Goal: Navigation & Orientation: Find specific page/section

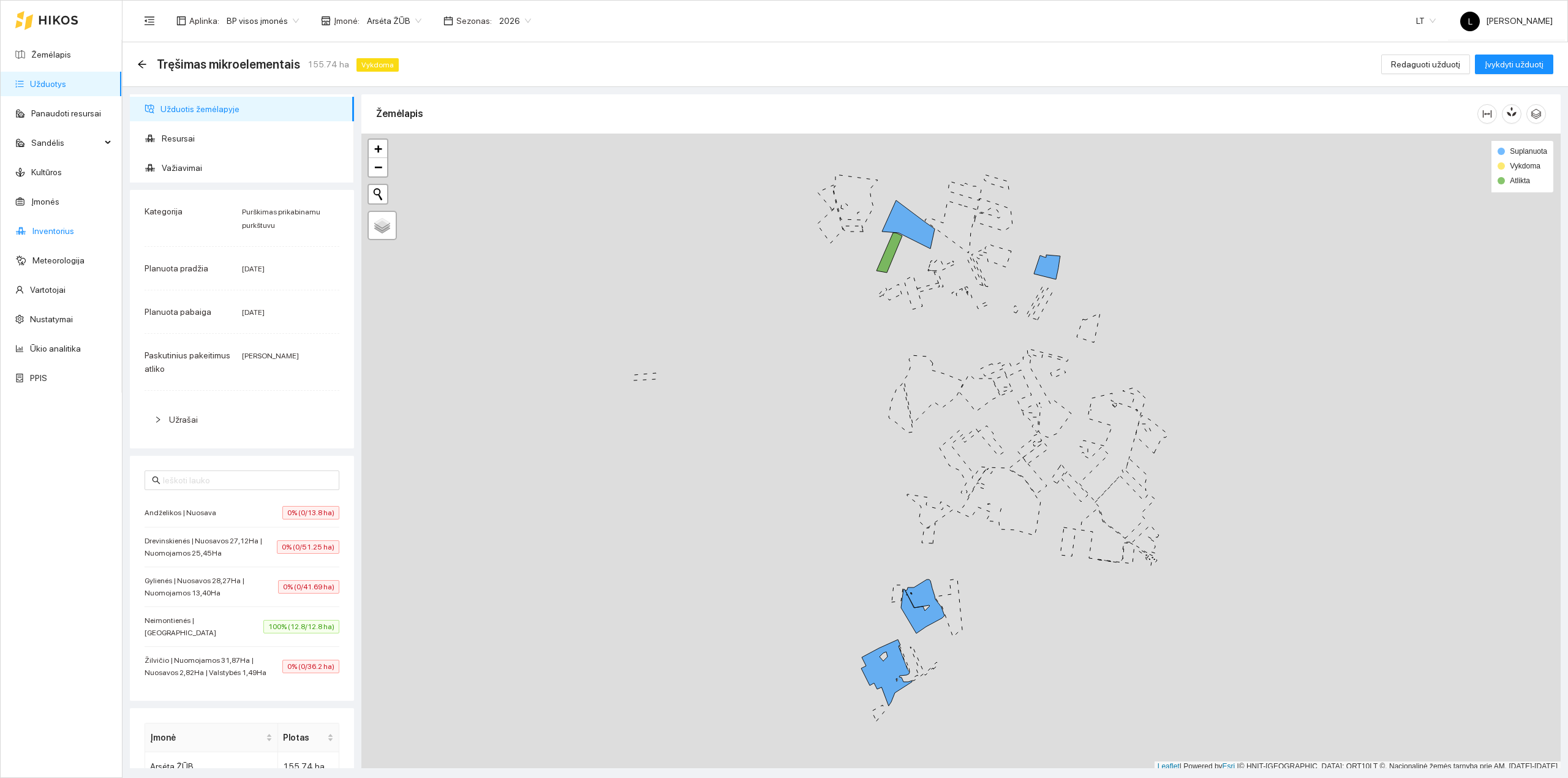
click at [63, 228] on link "Inventorius" at bounding box center [53, 231] width 42 height 10
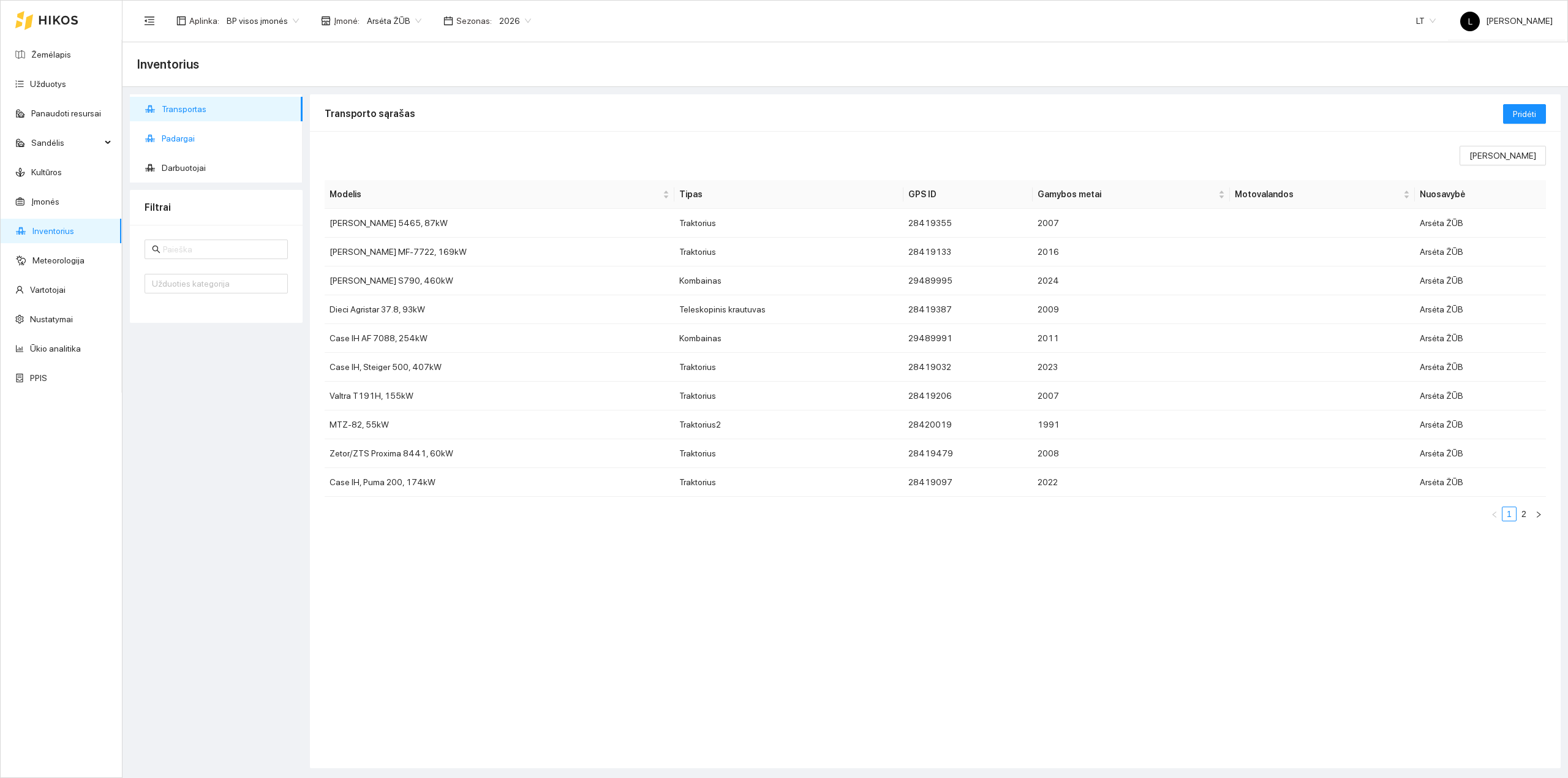
click at [210, 135] on span "Padargai" at bounding box center [226, 138] width 131 height 24
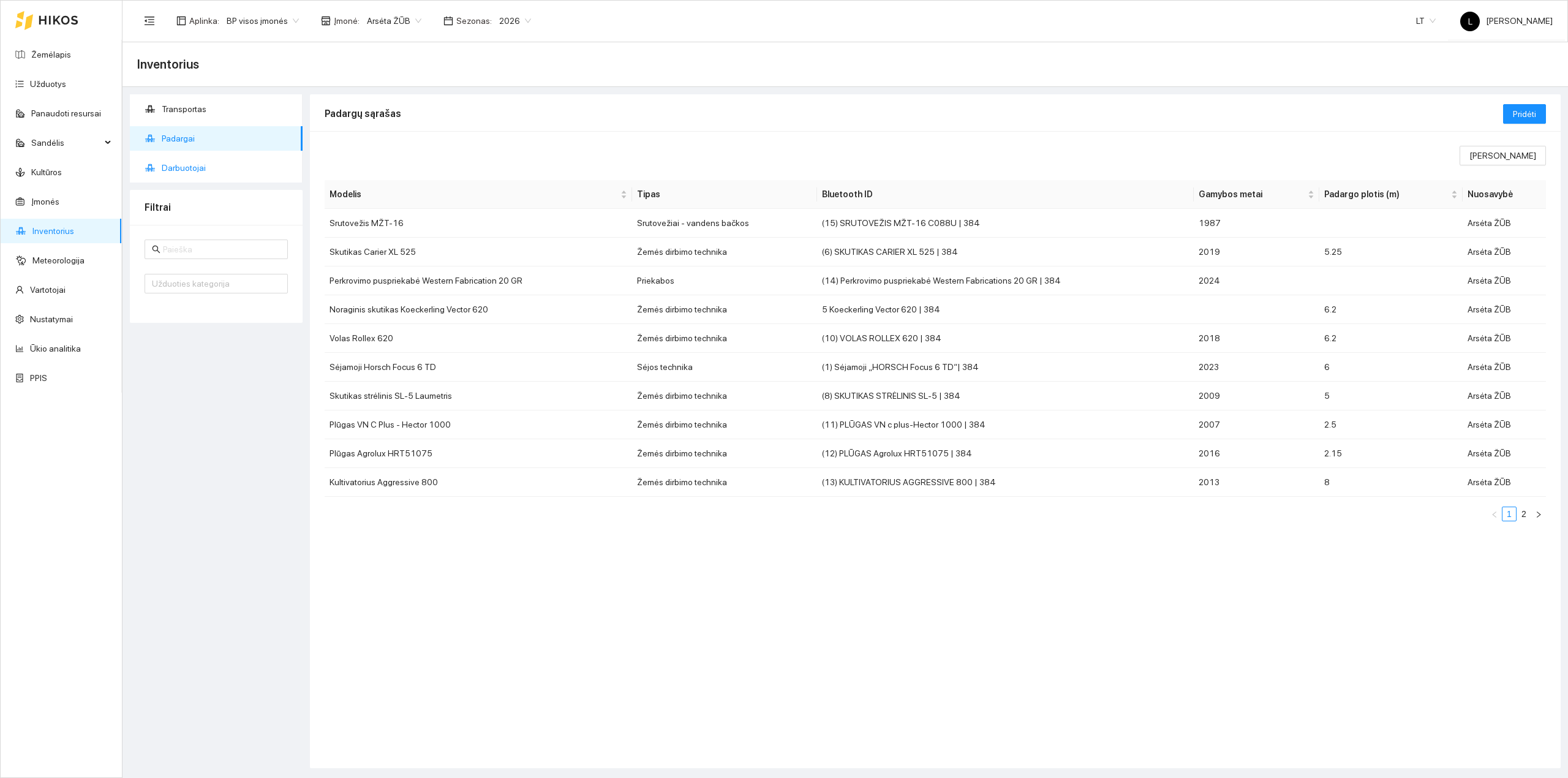
click at [207, 173] on span "Darbuotojai" at bounding box center [226, 168] width 131 height 24
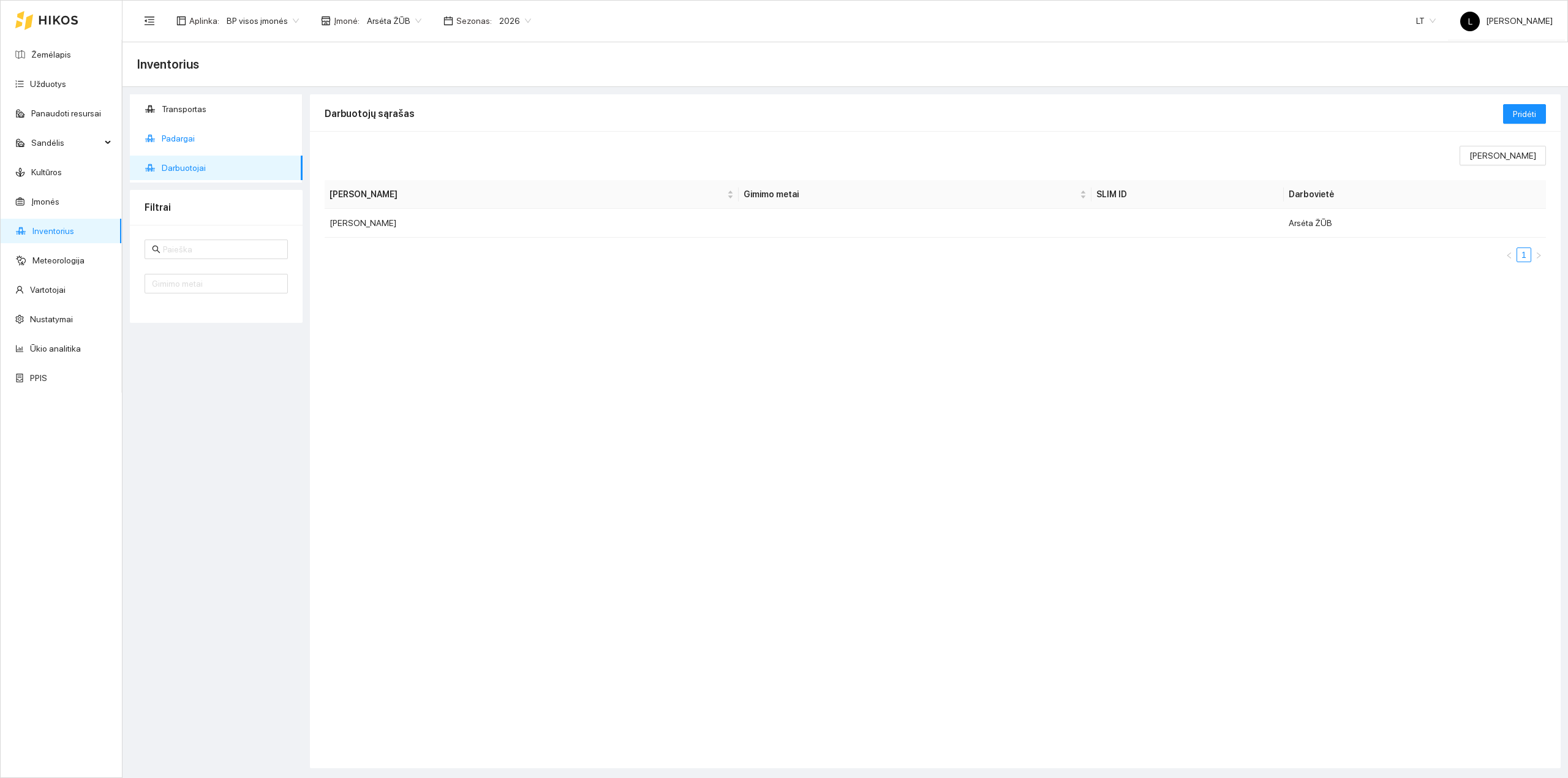
click at [204, 143] on span "Padargai" at bounding box center [226, 138] width 131 height 24
